Goal: Task Accomplishment & Management: Manage account settings

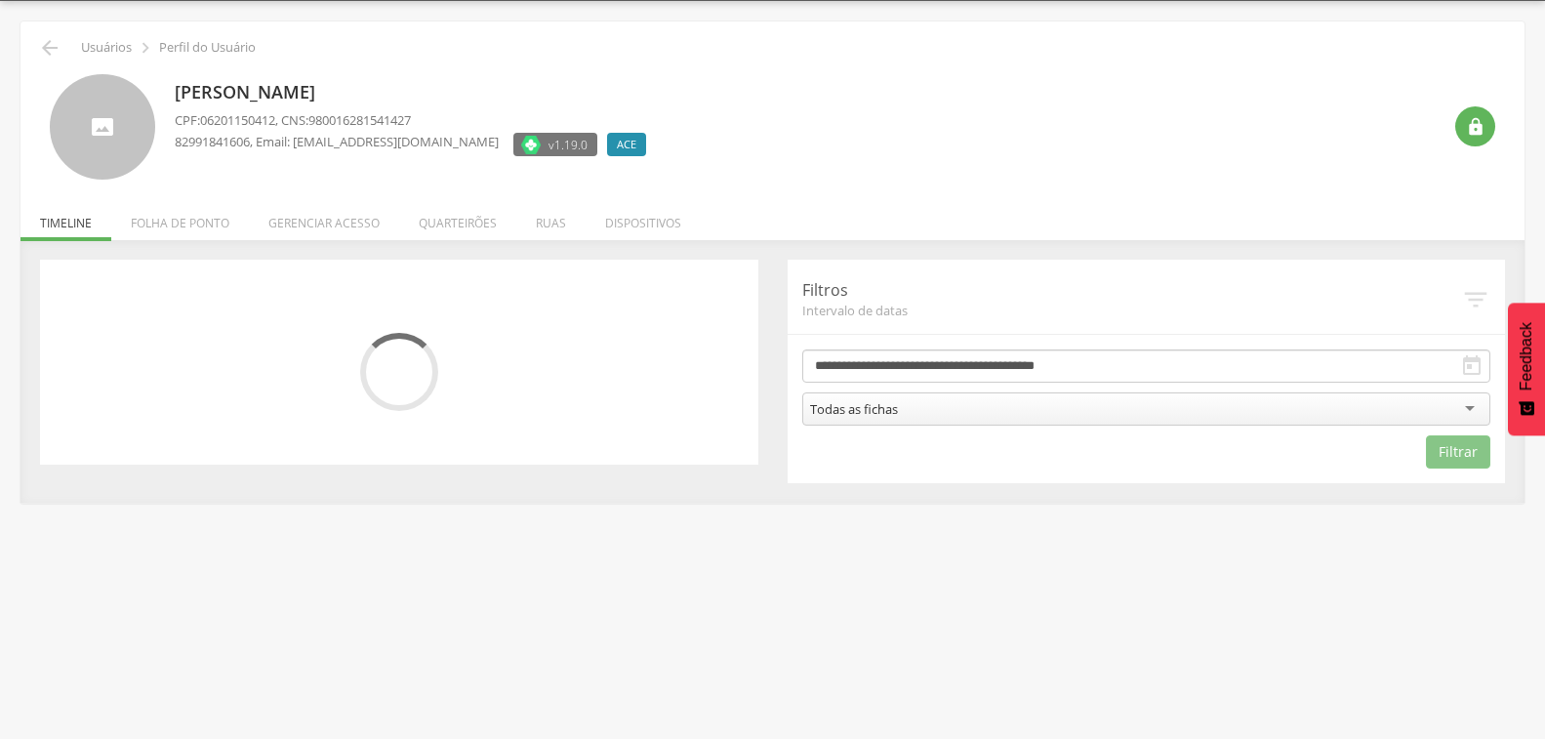
scroll to position [59, 0]
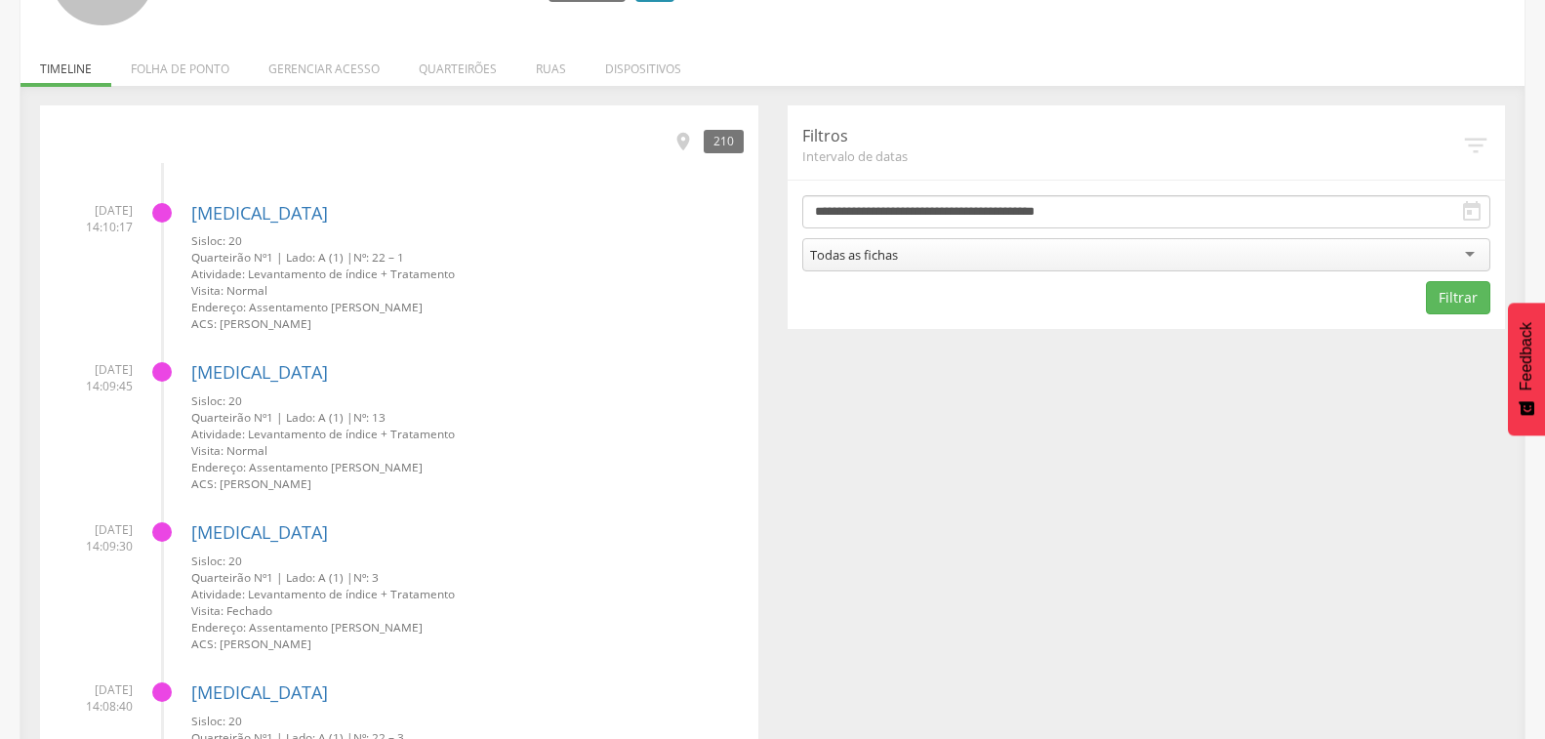
scroll to position [222, 0]
